Goal: Task Accomplishment & Management: Use online tool/utility

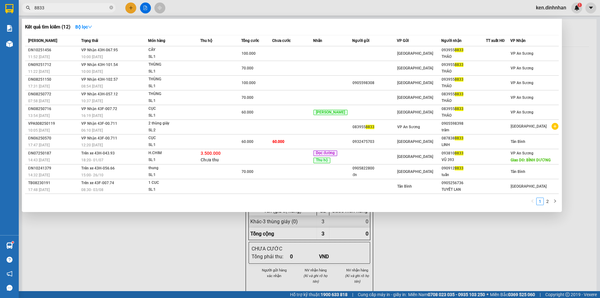
click at [99, 8] on input "8833" at bounding box center [71, 7] width 74 height 7
type input "8"
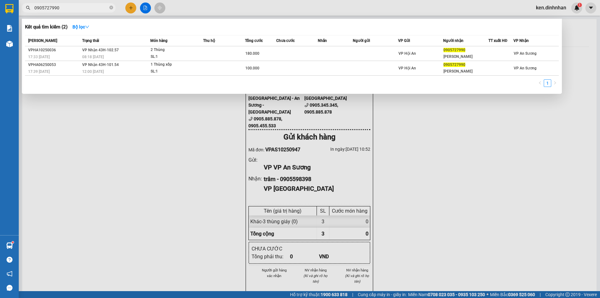
type input "0905727990"
click at [111, 7] on icon "close-circle" at bounding box center [111, 8] width 4 height 4
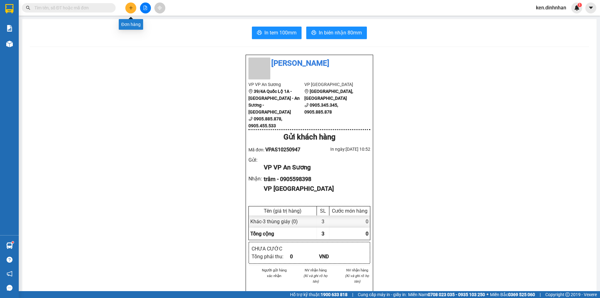
click at [131, 5] on button at bounding box center [130, 7] width 11 height 11
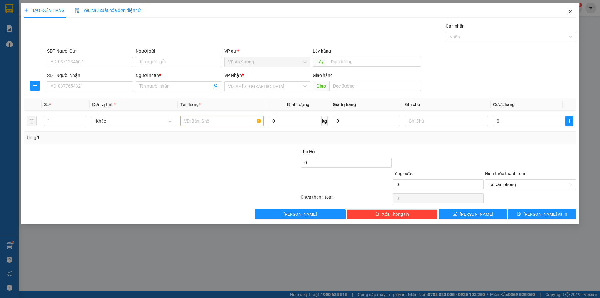
click at [569, 10] on icon "close" at bounding box center [570, 11] width 5 height 5
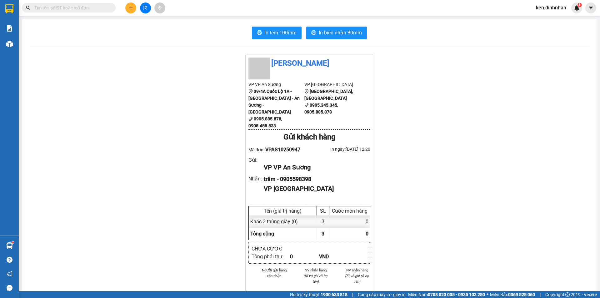
click at [537, 117] on div "Đình Nhân VP VP An Sương 39/4A Quốc Lộ 1A - [GEOGRAPHIC_DATA] - An Sương - Quận…" at bounding box center [309, 261] width 559 height 415
click at [144, 90] on div "Đình Nhân VP VP An Sương 39/4A Quốc Lộ 1A - [GEOGRAPHIC_DATA] - An Sương - Quận…" at bounding box center [309, 261] width 559 height 415
click at [128, 17] on main "In tem 100mm In biên nhận 80mm Đình Nhân VP VP An Sương 39/4A Quốc Lộ 1A - [GEO…" at bounding box center [300, 145] width 600 height 291
click at [120, 90] on div "Đình Nhân VP VP An Sương 39/4A Quốc Lộ 1A - [GEOGRAPHIC_DATA] - An Sương - Quận…" at bounding box center [309, 261] width 559 height 415
click at [398, 111] on div "Đình Nhân VP VP An Sương 39/4A Quốc Lộ 1A - [GEOGRAPHIC_DATA] - An Sương - Quận…" at bounding box center [309, 261] width 559 height 415
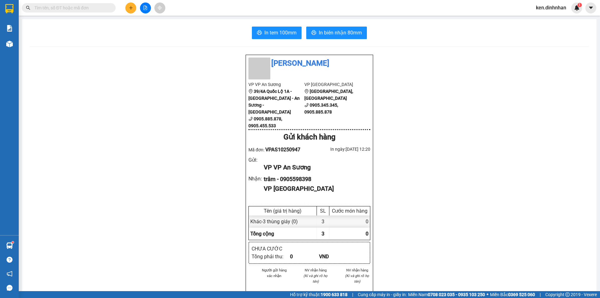
click at [386, 109] on div "Đình Nhân VP VP An Sương 39/4A Quốc Lộ 1A - [GEOGRAPHIC_DATA] - An Sương - Quận…" at bounding box center [309, 261] width 559 height 415
click at [217, 113] on div "Đình Nhân VP VP An Sương 39/4A Quốc Lộ 1A - [GEOGRAPHIC_DATA] - An Sương - Quận…" at bounding box center [309, 261] width 559 height 415
click at [452, 64] on div "Đình Nhân VP VP An Sương 39/4A Quốc Lộ 1A - [GEOGRAPHIC_DATA] - An Sương - Quận…" at bounding box center [309, 261] width 559 height 415
click at [178, 45] on div "In tem 100mm In biên nhận 80mm Đình Nhân VP VP An Sương 39/4A Quốc Lộ 1A - [GEO…" at bounding box center [309, 247] width 574 height 457
click at [102, 123] on div "Đình Nhân VP VP An Sương 39/4A Quốc Lộ 1A - [GEOGRAPHIC_DATA] - An Sương - Quận…" at bounding box center [309, 261] width 559 height 415
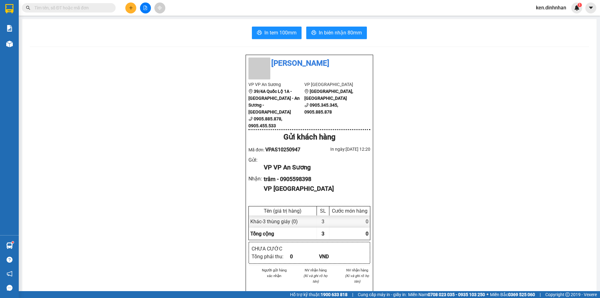
click at [80, 8] on input "text" at bounding box center [71, 7] width 74 height 7
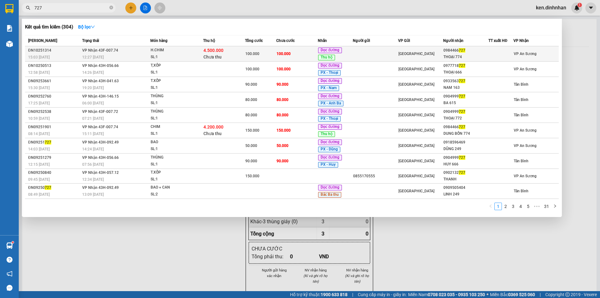
type input "727"
click at [239, 59] on div "4.500.000 Chưa thu" at bounding box center [223, 53] width 41 height 13
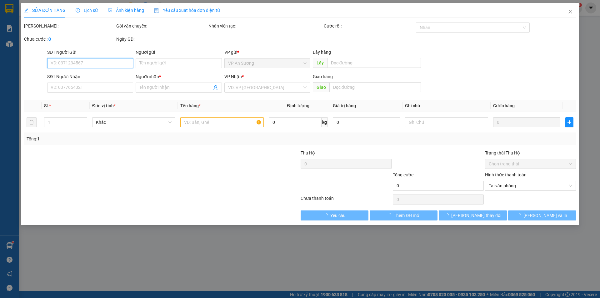
type input "0984466727"
type input "THOẠI 774"
type input "4.500.000"
type input "100.000"
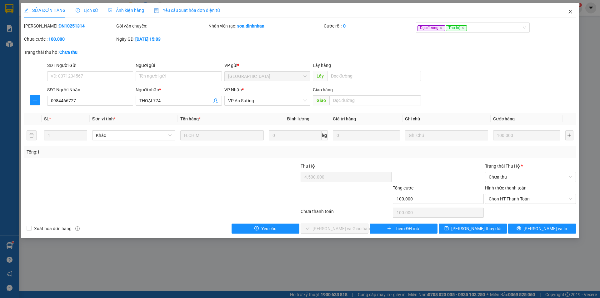
click at [572, 11] on icon "close" at bounding box center [570, 11] width 5 height 5
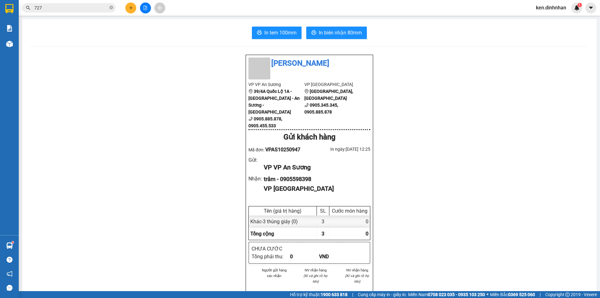
click at [67, 9] on input "727" at bounding box center [71, 7] width 74 height 7
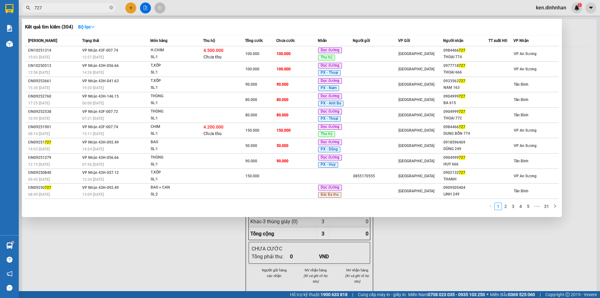
click at [131, 9] on div at bounding box center [300, 149] width 600 height 298
